Goal: Browse casually

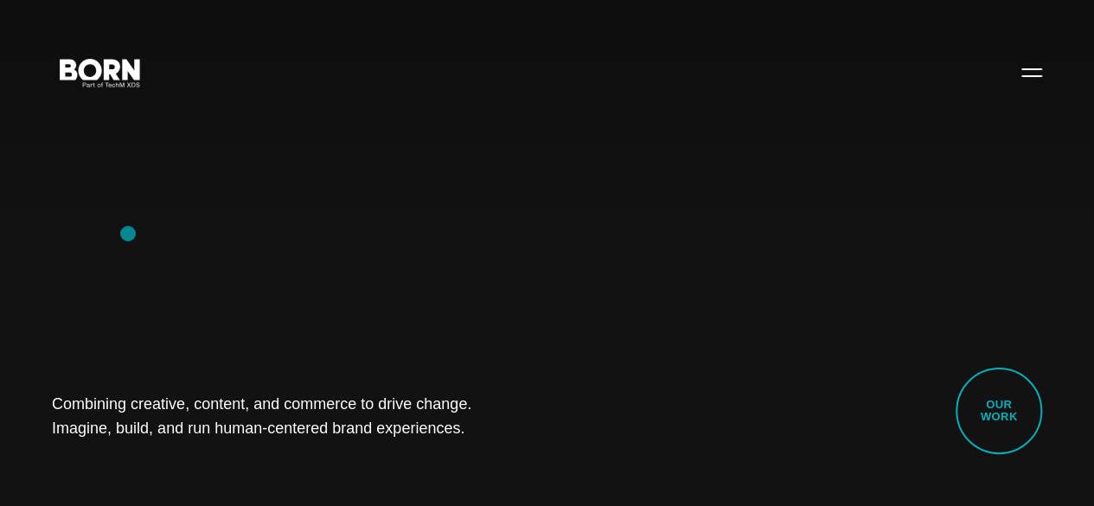
click at [128, 234] on div "Combining creative, content, and commerce to drive change. Imagine, build, and …" at bounding box center [547, 253] width 1094 height 506
drag, startPoint x: 42, startPoint y: 382, endPoint x: 372, endPoint y: 429, distance: 333.0
click at [372, 429] on div "Combining creative, content, and commerce to drive change. Imagine, build, and …" at bounding box center [547, 253] width 1094 height 506
click at [386, 427] on div "Combining creative, content, and commerce to drive change. Imagine, build, and …" at bounding box center [547, 253] width 1094 height 506
drag, startPoint x: 45, startPoint y: 388, endPoint x: 352, endPoint y: 425, distance: 309.4
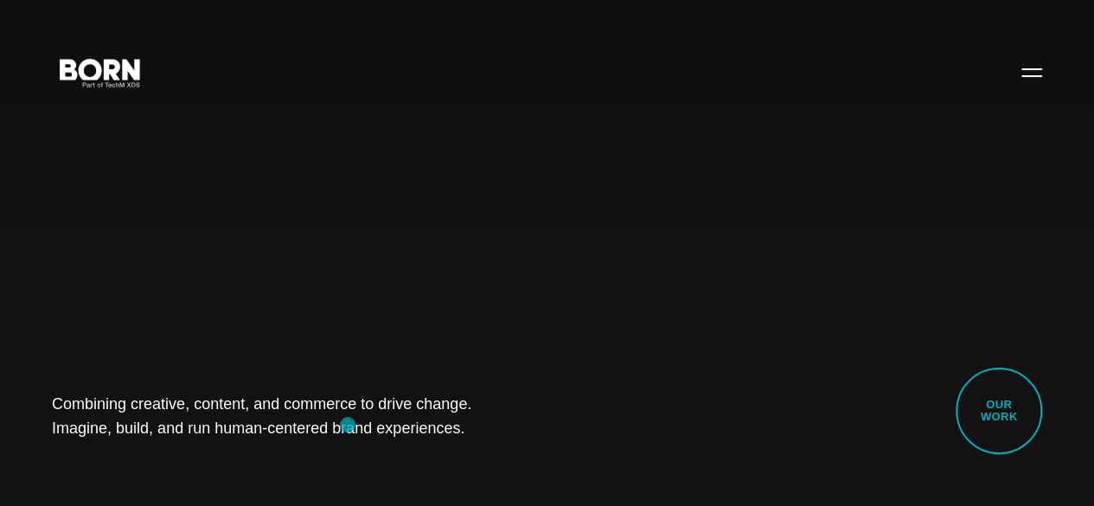
click at [352, 425] on div "Combining creative, content, and commerce to drive change. Imagine, build, and …" at bounding box center [547, 253] width 1094 height 506
click at [213, 476] on div "Combining creative, content, and commerce to drive change. Imagine, build, and …" at bounding box center [547, 253] width 1094 height 506
drag, startPoint x: 32, startPoint y: 368, endPoint x: 474, endPoint y: 420, distance: 445.2
click at [474, 420] on div "Combining creative, content, and commerce to drive change. Imagine, build, and …" at bounding box center [547, 253] width 1094 height 506
click at [254, 454] on div "Combining creative, content, and commerce to drive change. Imagine, build, and …" at bounding box center [547, 253] width 1094 height 506
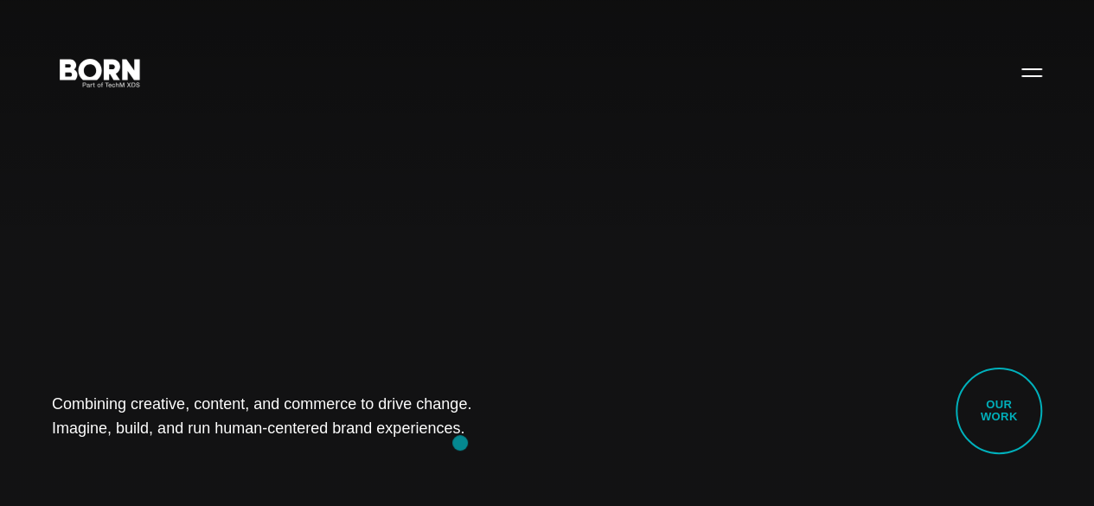
drag, startPoint x: 67, startPoint y: 378, endPoint x: 460, endPoint y: 443, distance: 398.1
click at [460, 443] on div "Combining creative, content, and commerce to drive change. Imagine, build, and …" at bounding box center [547, 253] width 1094 height 506
click at [263, 465] on div "Combining creative, content, and commerce to drive change. Imagine, build, and …" at bounding box center [547, 253] width 1094 height 506
click at [694, 307] on div "Combining creative, content, and commerce to drive change. Imagine, build, and …" at bounding box center [547, 253] width 1094 height 506
